Goal: Share content

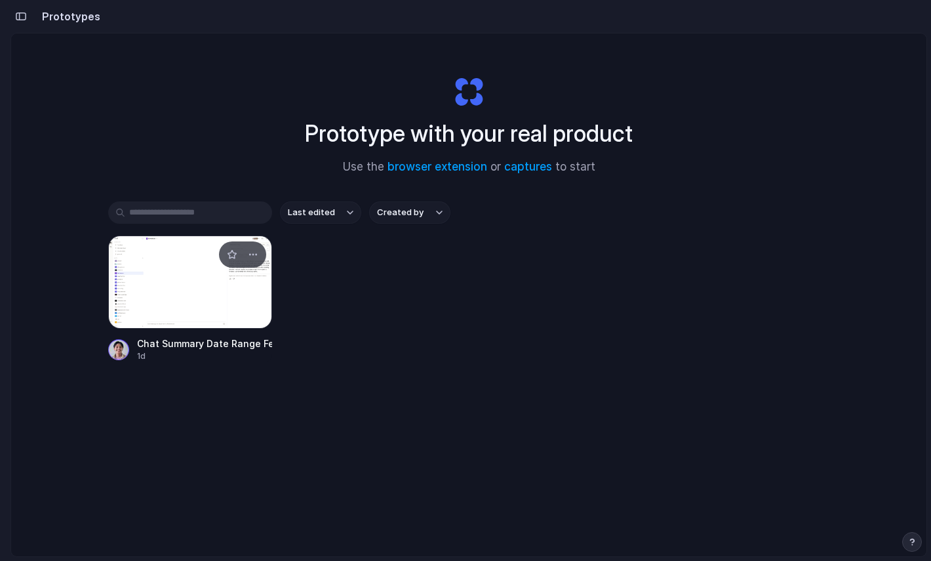
click at [192, 295] on div at bounding box center [190, 281] width 164 height 93
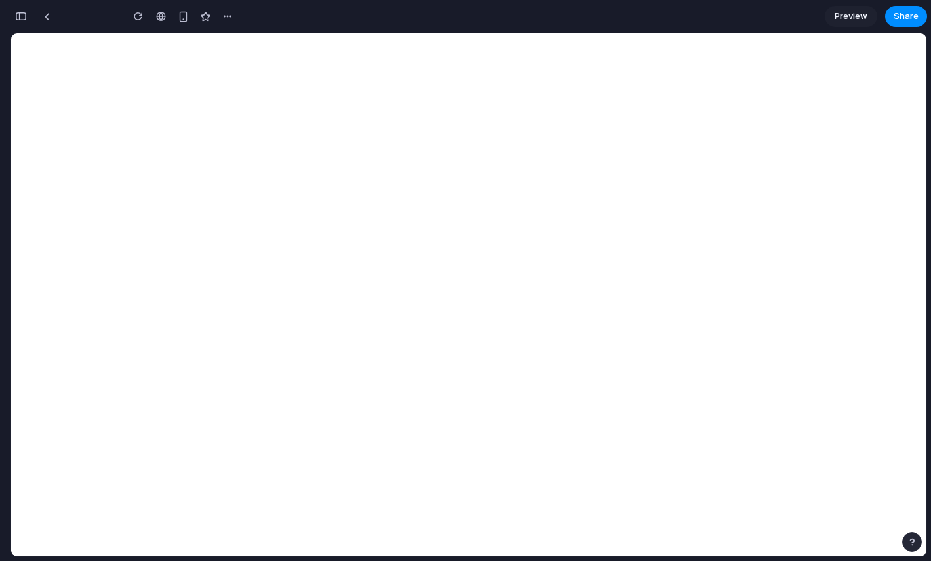
type input "**********"
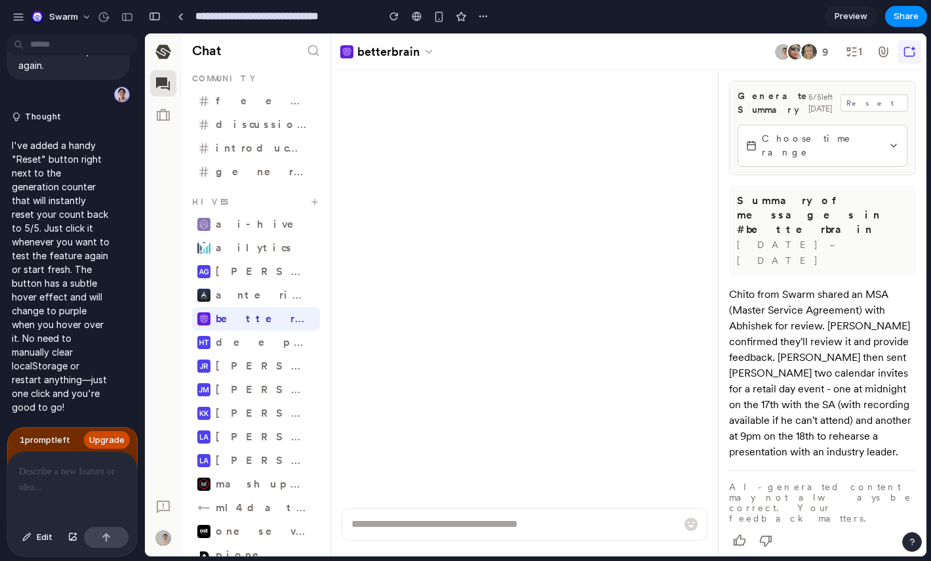
click at [98, 436] on span "Upgrade" at bounding box center [106, 440] width 35 height 13
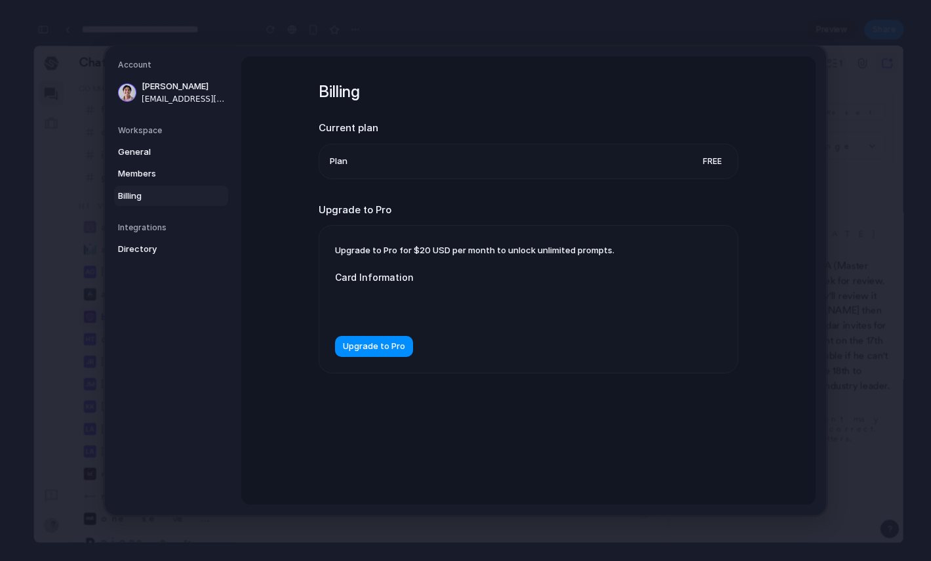
scroll to position [2539, 0]
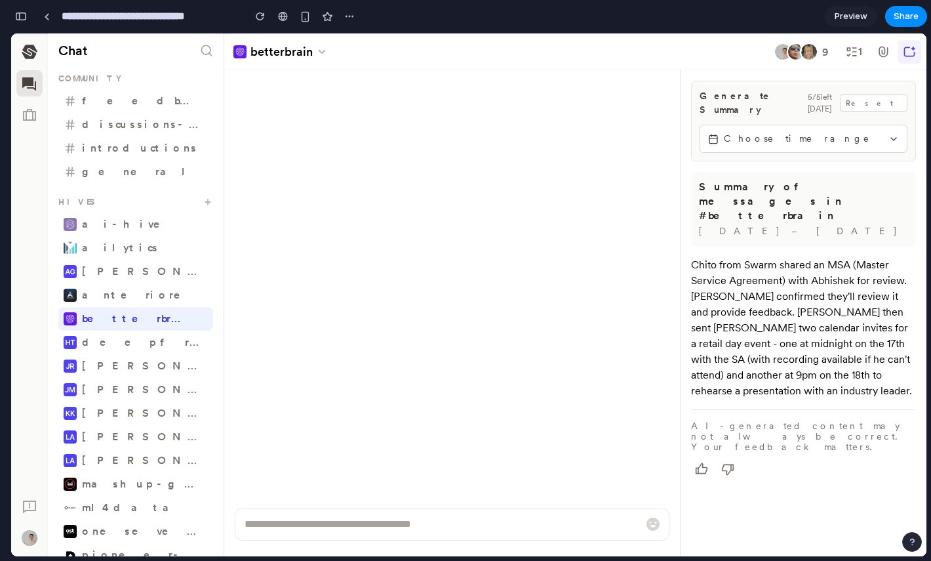
scroll to position [2564, 0]
click at [842, 132] on span "Choose time range" at bounding box center [803, 139] width 159 height 14
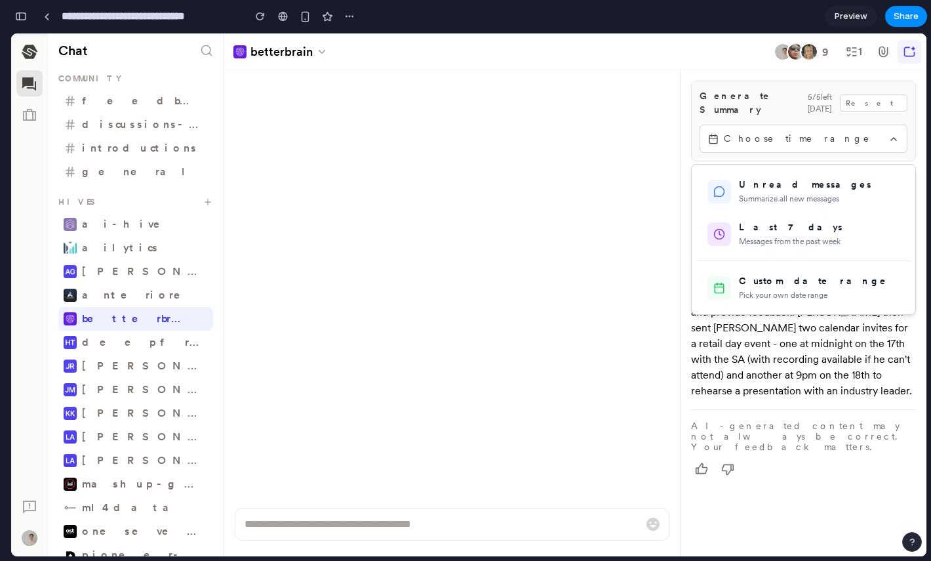
click at [800, 127] on div at bounding box center [469, 294] width 916 height 523
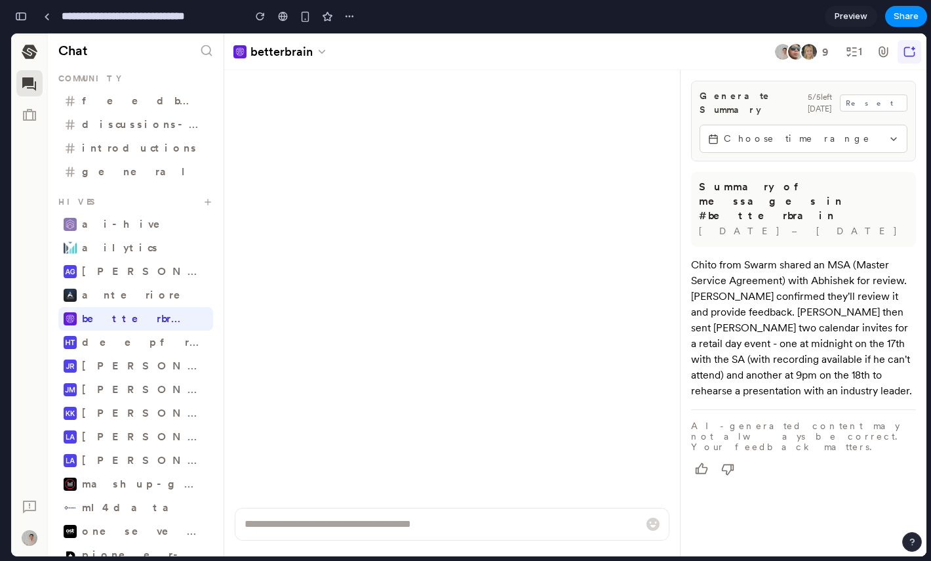
click at [24, 10] on button "button" at bounding box center [20, 16] width 21 height 21
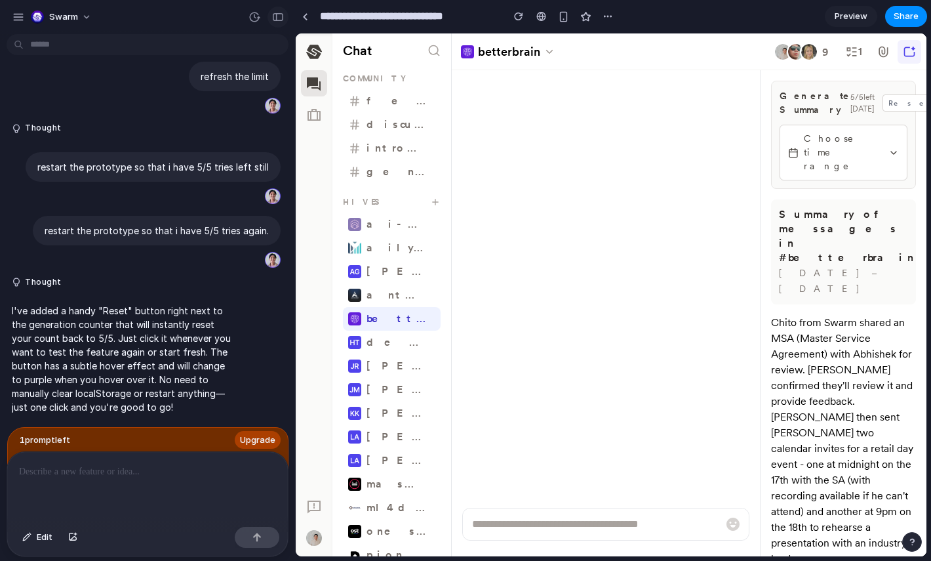
click at [277, 16] on div "button" at bounding box center [278, 16] width 12 height 9
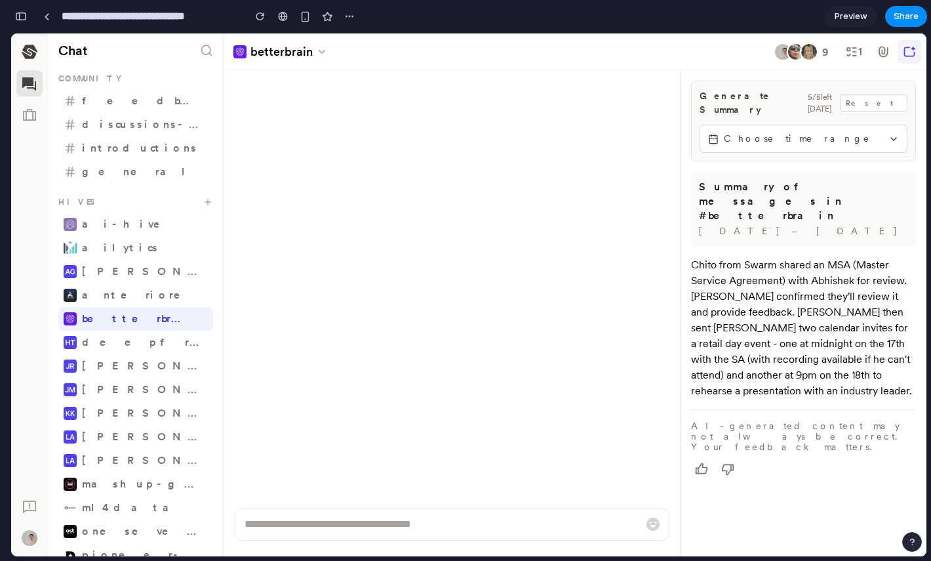
scroll to position [2564, 0]
click at [806, 132] on span "Choose time range" at bounding box center [803, 139] width 159 height 14
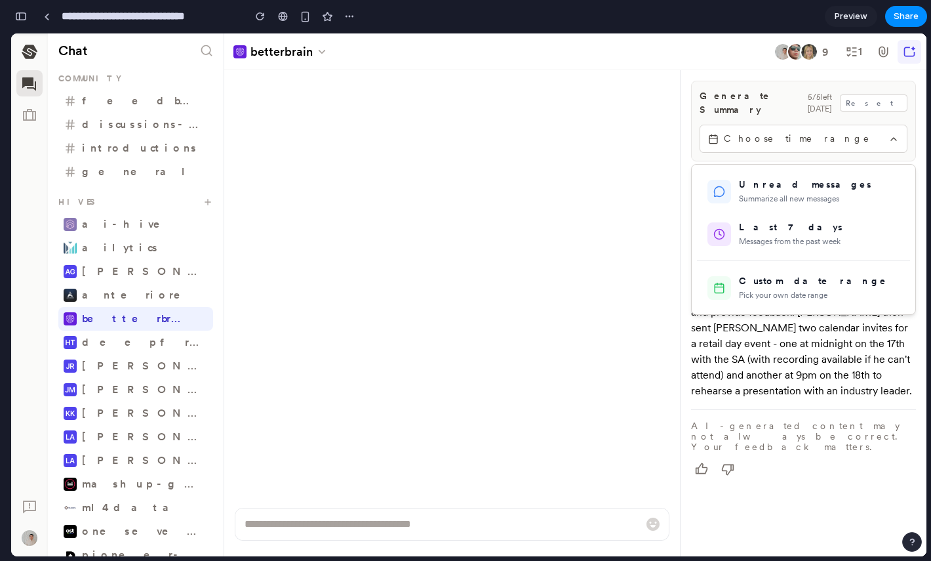
click at [792, 134] on div at bounding box center [469, 294] width 916 height 523
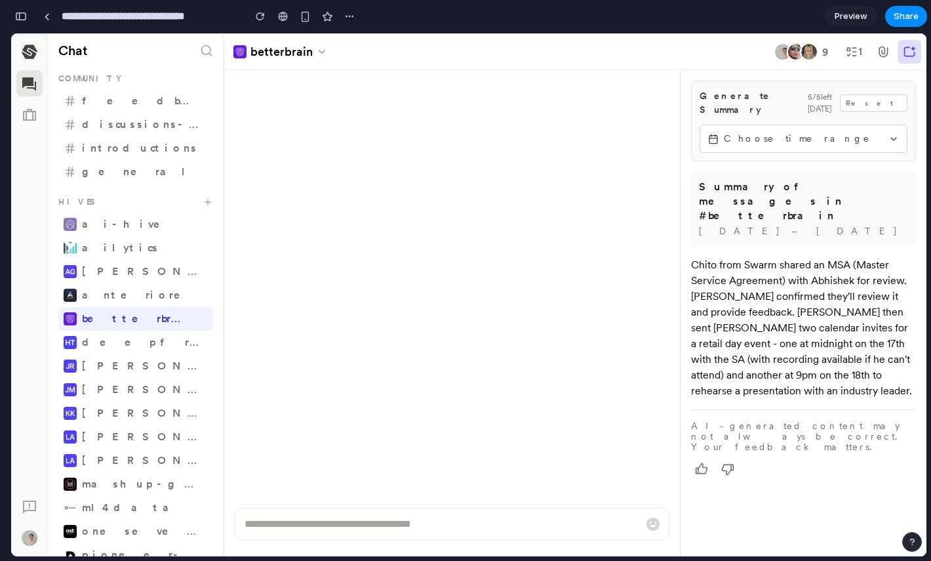
click at [911, 53] on icon "button" at bounding box center [909, 51] width 13 height 13
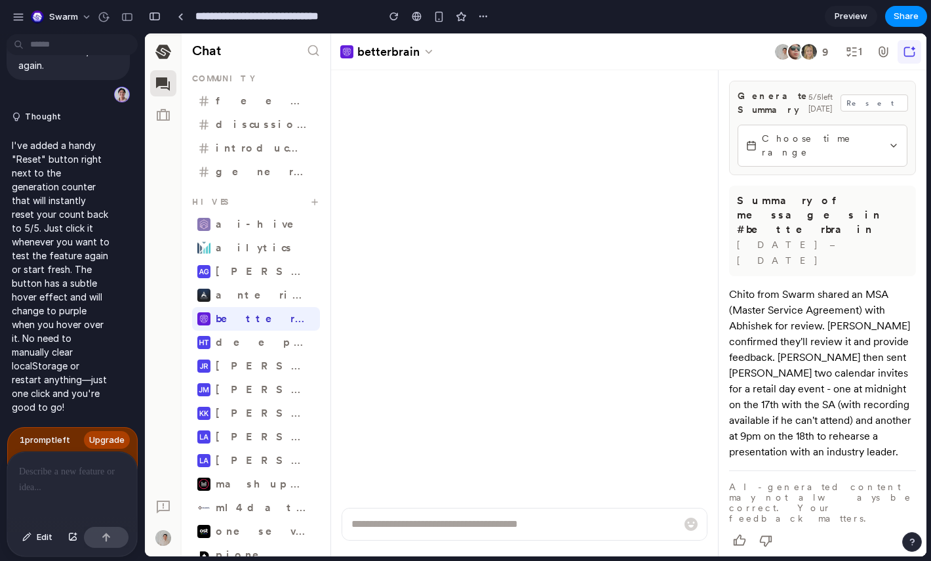
click at [784, 125] on button "Choose time range" at bounding box center [823, 146] width 170 height 42
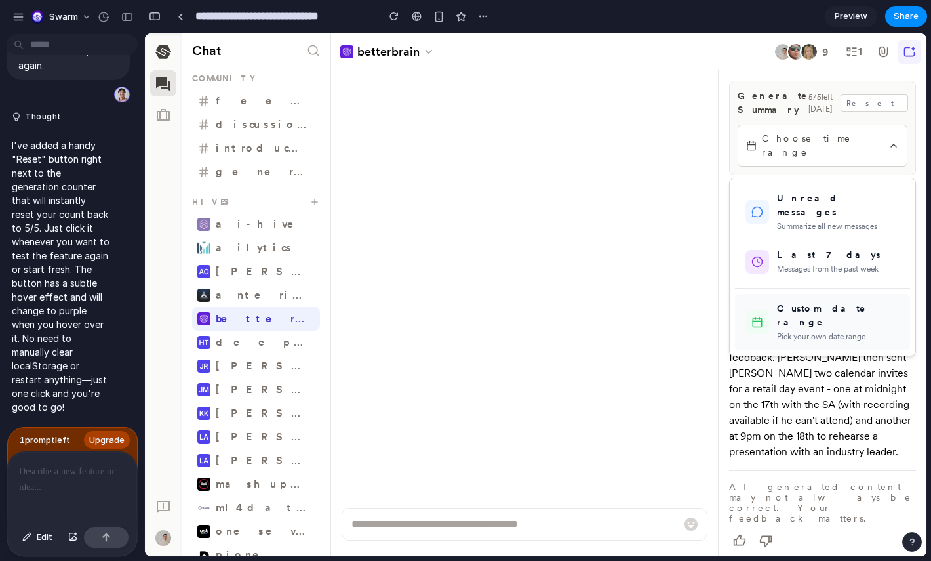
click at [801, 302] on div "Custom date range" at bounding box center [838, 316] width 123 height 28
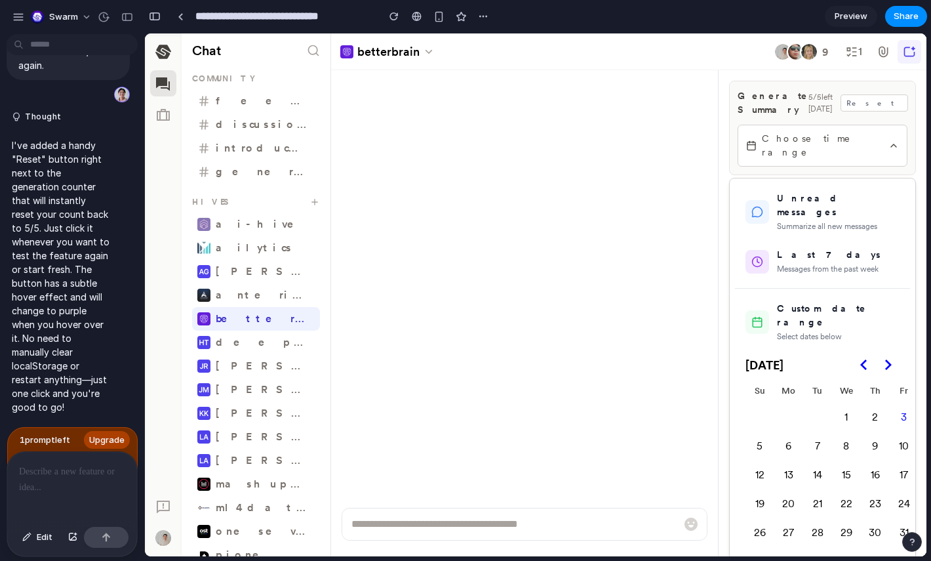
click at [897, 128] on div at bounding box center [536, 294] width 782 height 523
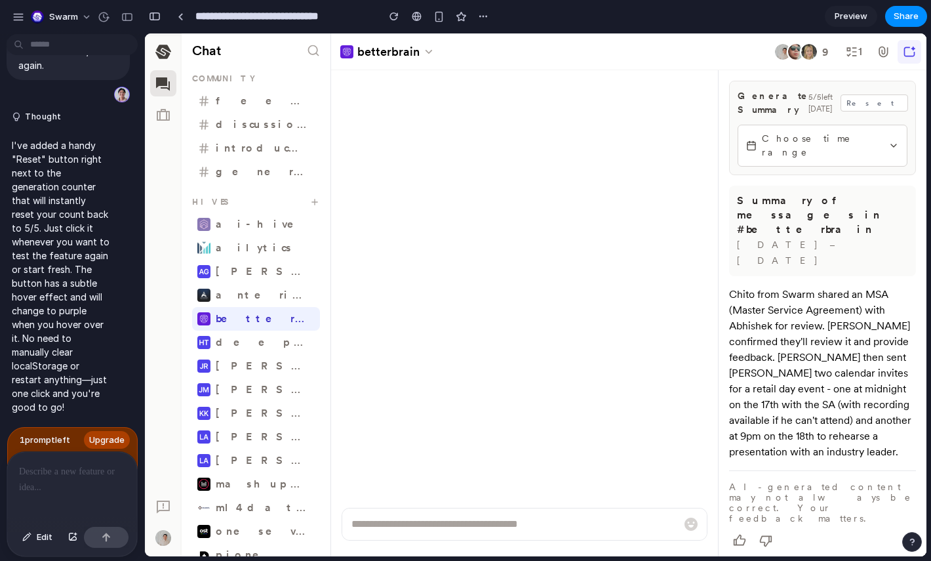
click at [895, 144] on icon "button" at bounding box center [893, 145] width 5 height 3
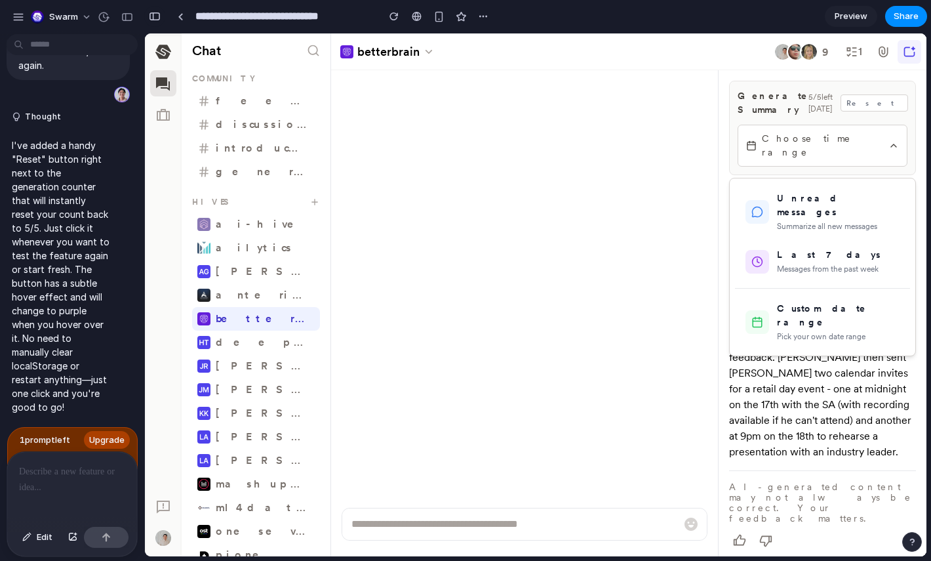
click at [152, 17] on div "button" at bounding box center [155, 16] width 12 height 9
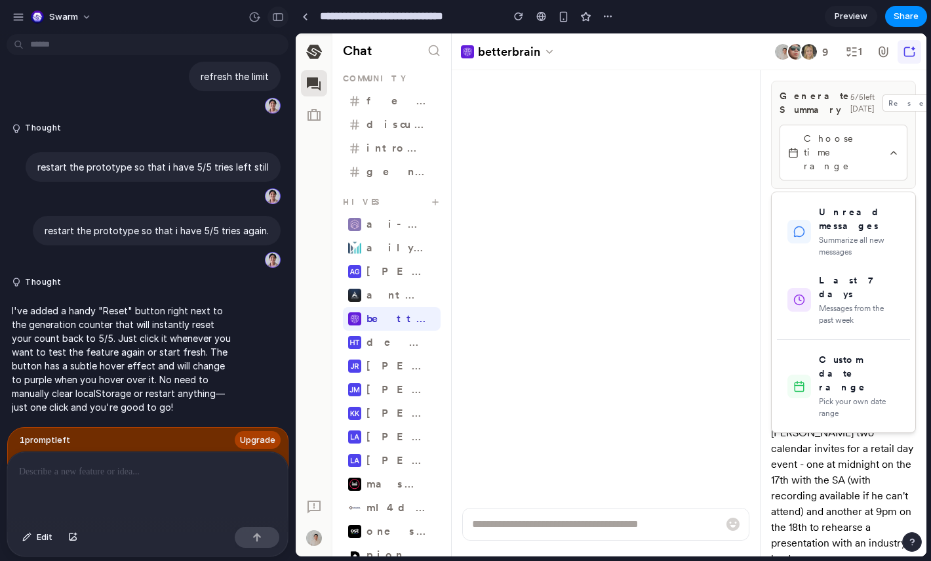
click at [277, 18] on div "button" at bounding box center [278, 16] width 12 height 9
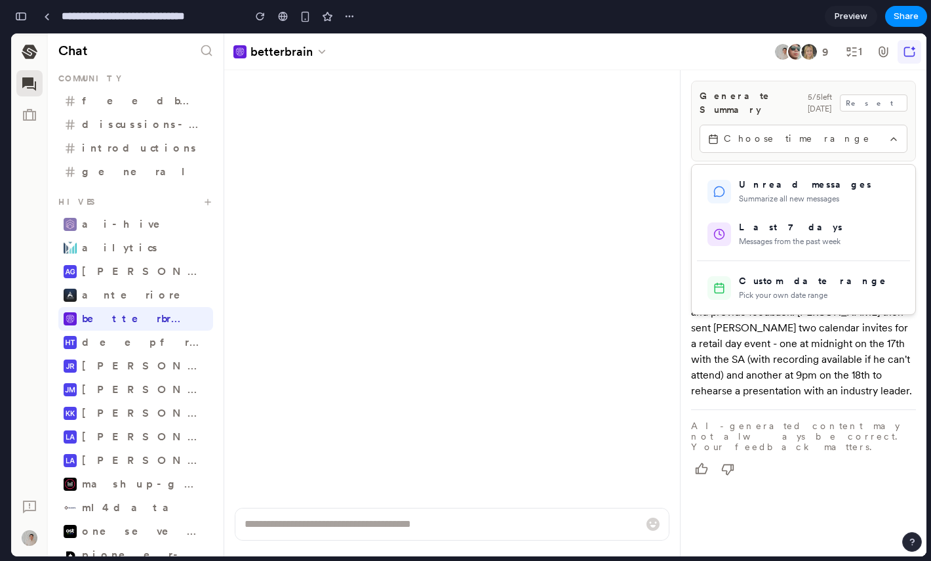
scroll to position [2564, 0]
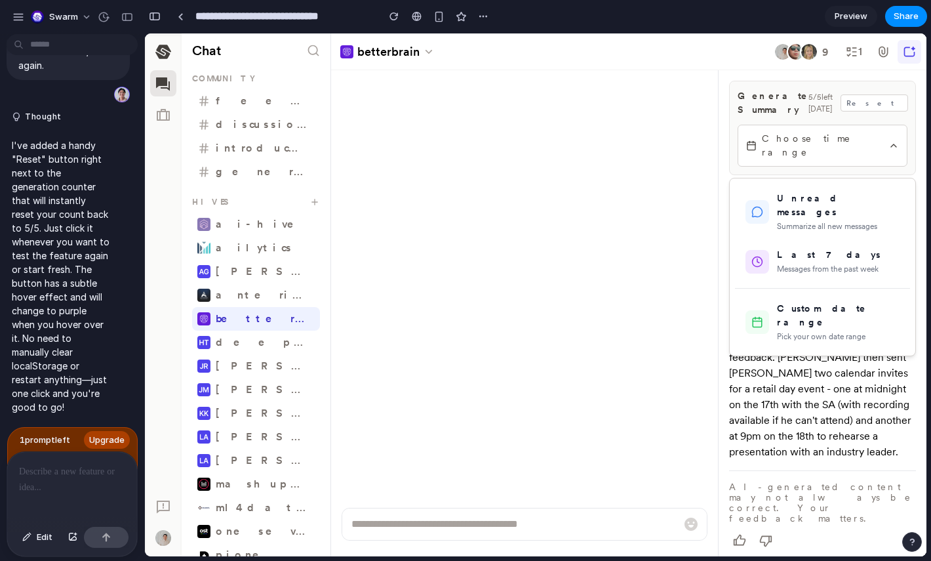
click at [895, 126] on div at bounding box center [536, 294] width 782 height 523
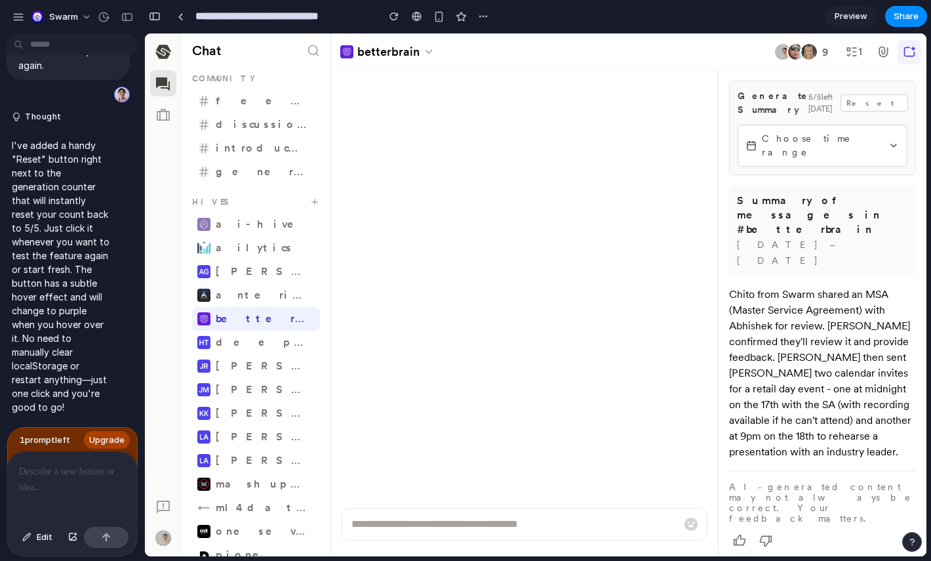
click at [163, 22] on div "**********" at bounding box center [318, 16] width 349 height 29
click at [155, 18] on div "button" at bounding box center [155, 16] width 12 height 9
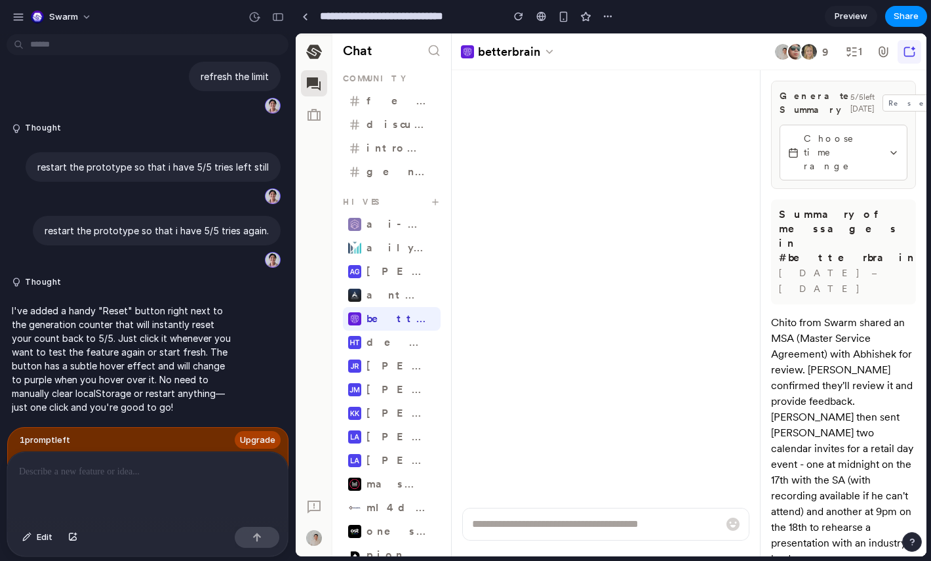
scroll to position [1214, 0]
click at [275, 14] on div "button" at bounding box center [278, 16] width 12 height 9
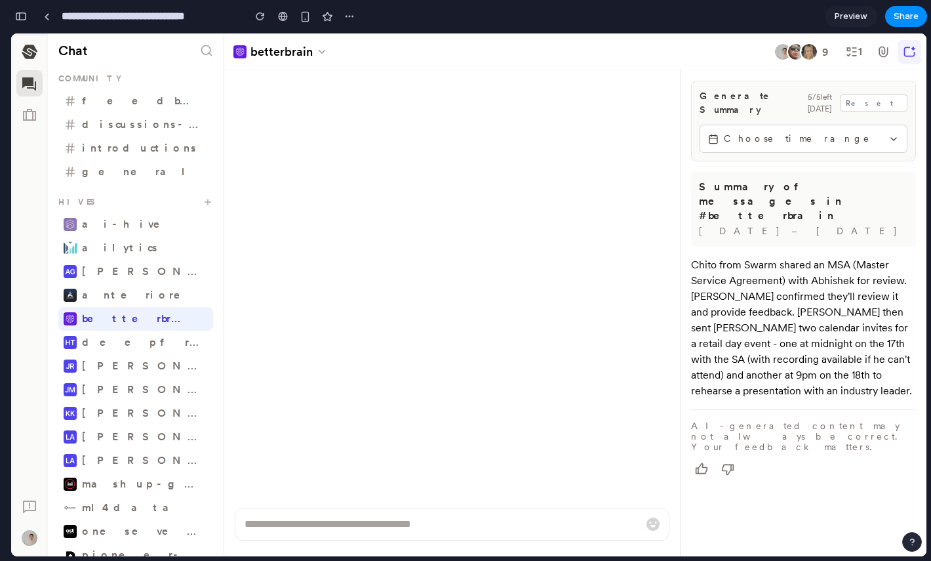
scroll to position [2564, 0]
click at [901, 14] on span "Share" at bounding box center [906, 16] width 25 height 13
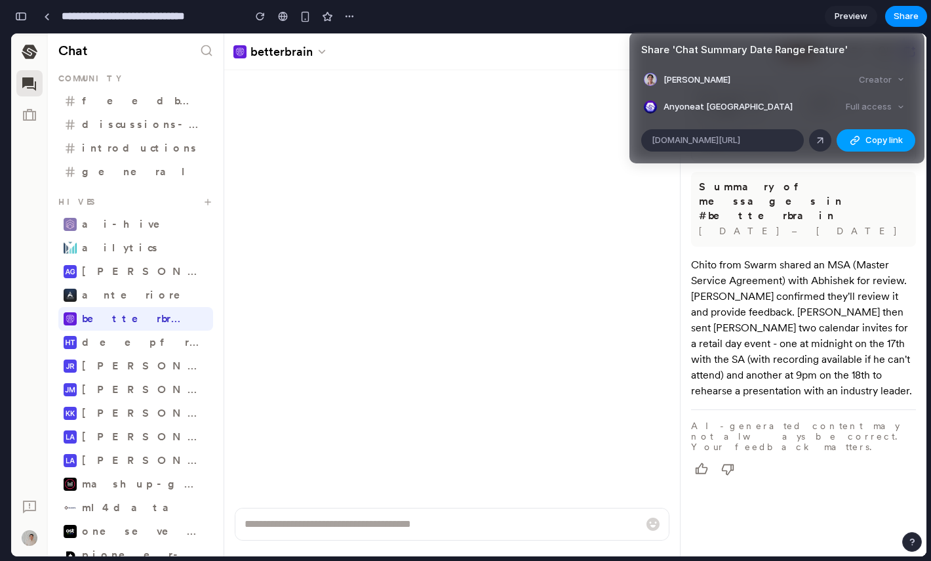
click at [876, 142] on span "Copy link" at bounding box center [884, 140] width 37 height 13
